Goal: Task Accomplishment & Management: Manage account settings

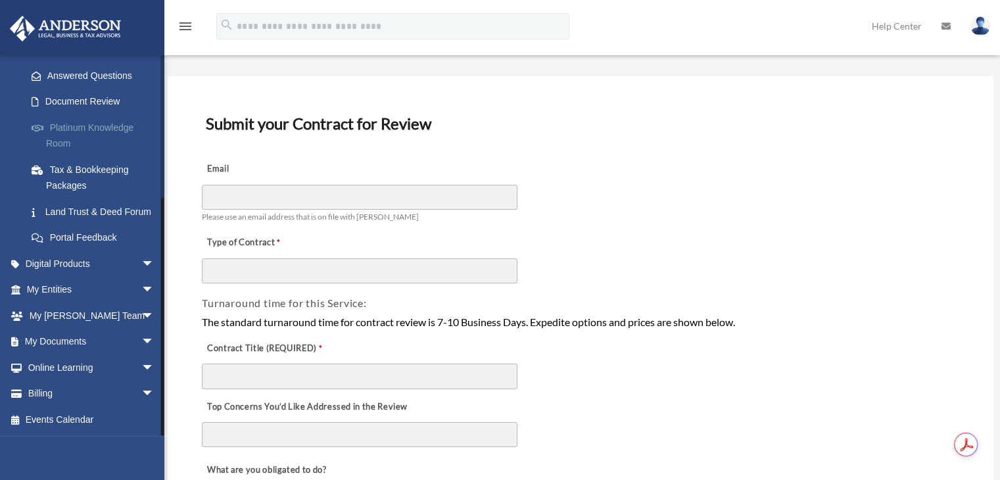
scroll to position [32, 0]
click at [141, 392] on span "arrow_drop_down" at bounding box center [154, 394] width 26 height 27
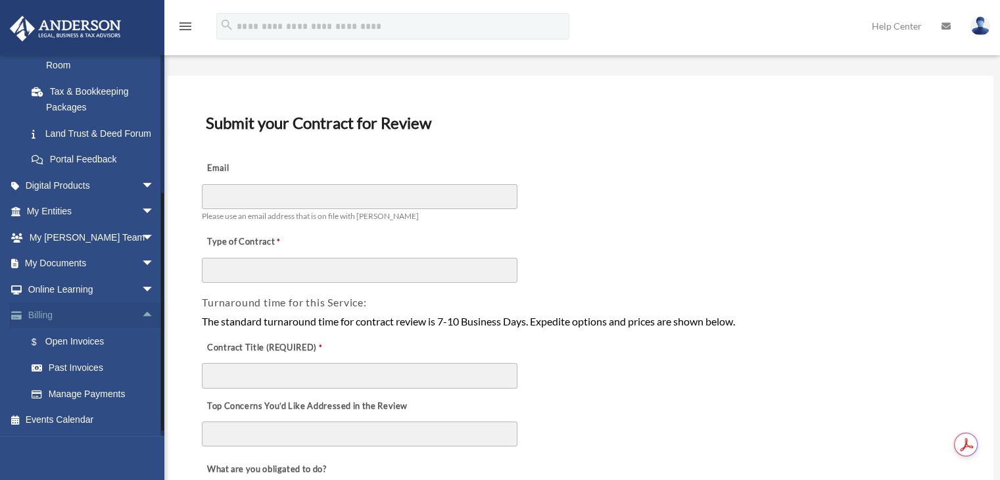
scroll to position [287, 0]
click at [94, 381] on link "Past Invoices" at bounding box center [96, 368] width 156 height 26
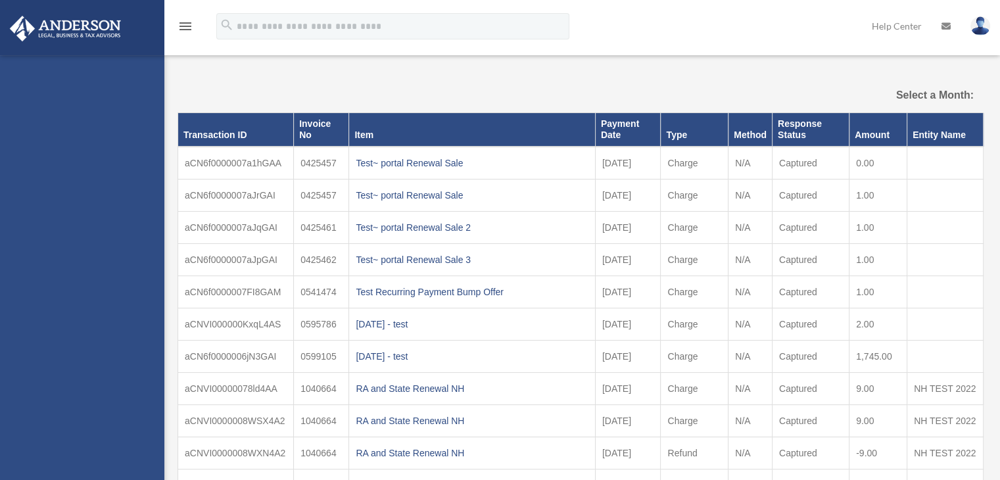
select select
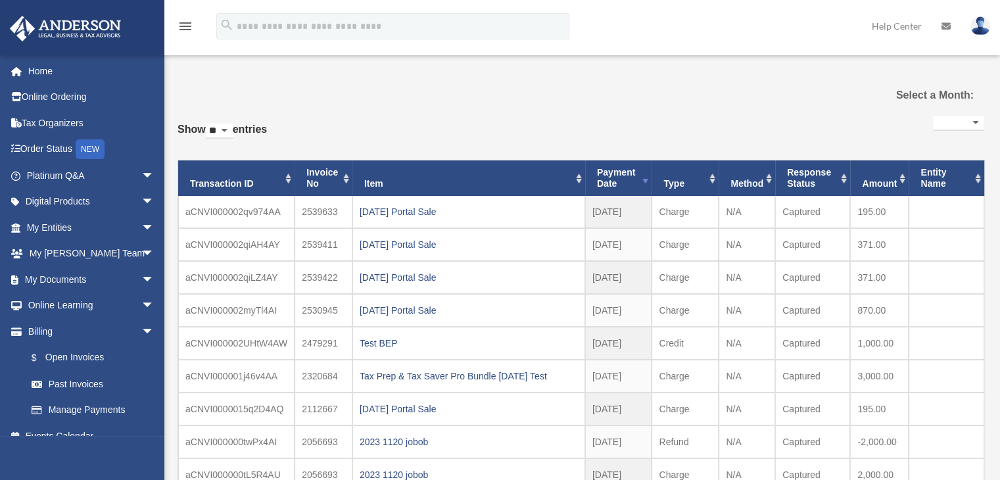
click at [933, 122] on select "**********" at bounding box center [958, 123] width 51 height 15
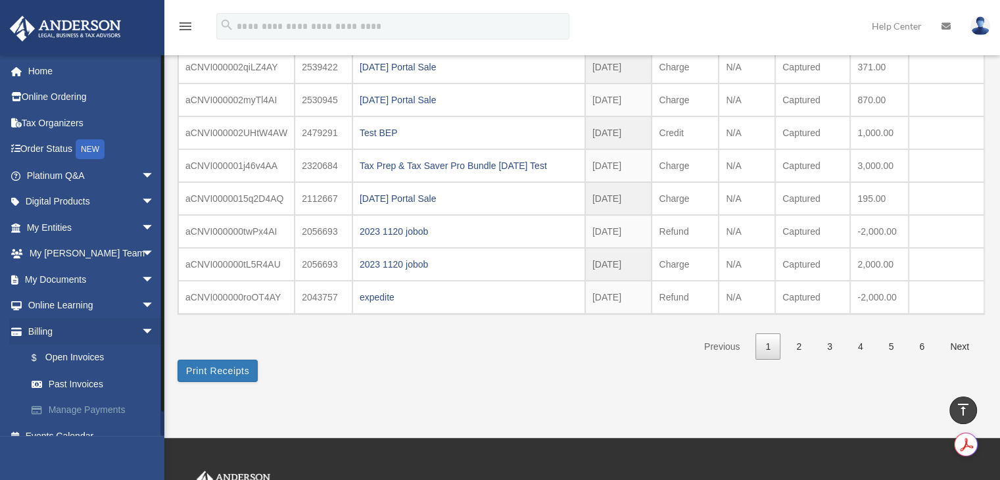
scroll to position [16, 0]
